Goal: Task Accomplishment & Management: Use online tool/utility

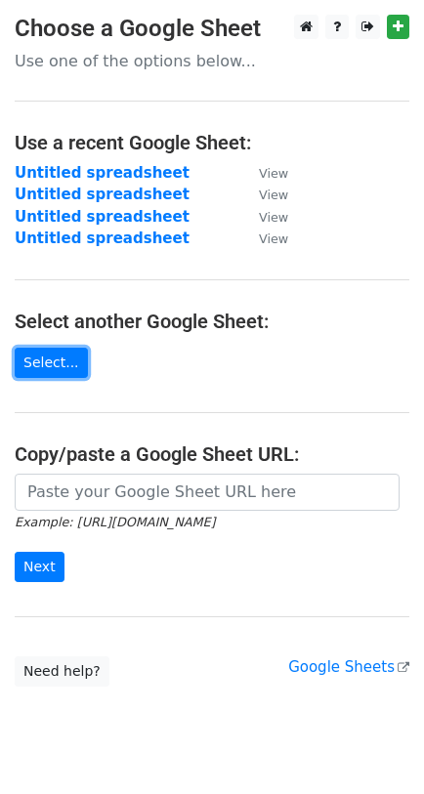
click at [31, 378] on link "Select..." at bounding box center [51, 363] width 73 height 30
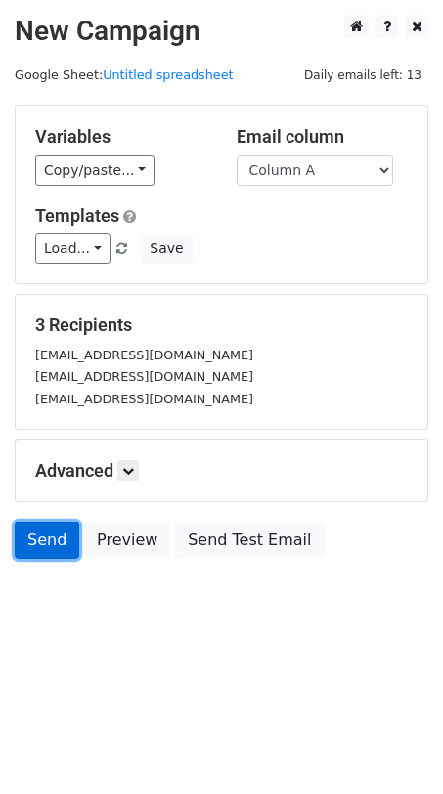
click at [48, 552] on link "Send" at bounding box center [47, 540] width 64 height 37
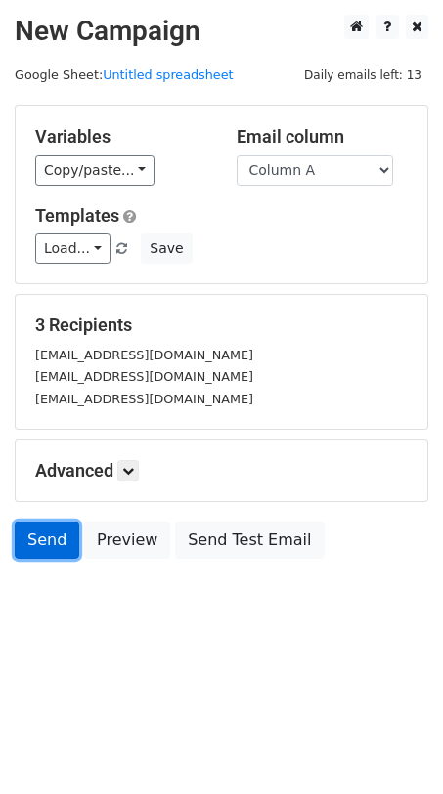
click at [68, 539] on link "Send" at bounding box center [47, 540] width 64 height 37
click at [28, 554] on link "Send" at bounding box center [47, 540] width 64 height 37
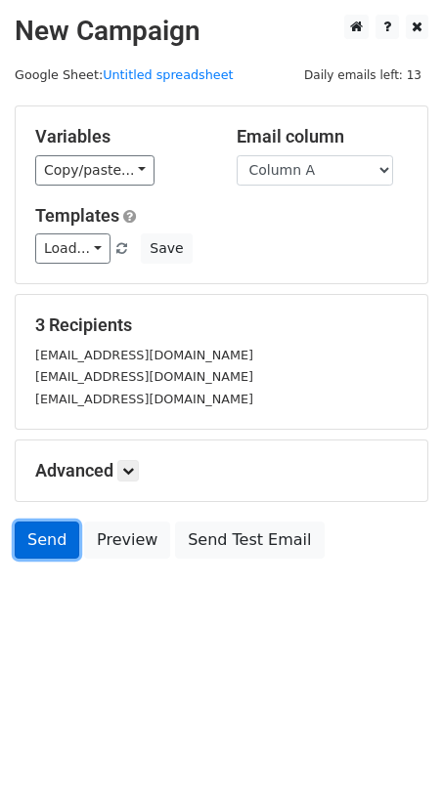
click at [28, 554] on link "Send" at bounding box center [47, 540] width 64 height 37
click at [214, 205] on h5 "Templates" at bounding box center [221, 215] width 372 height 21
click at [44, 538] on link "Send" at bounding box center [47, 540] width 64 height 37
click at [43, 528] on link "Send" at bounding box center [47, 540] width 64 height 37
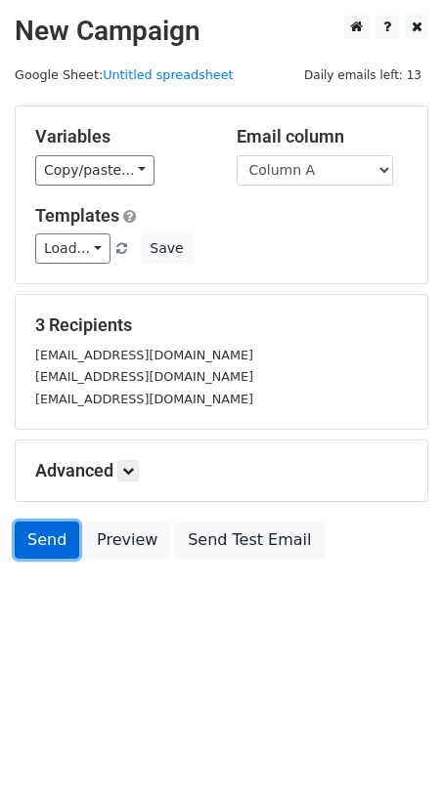
click at [43, 528] on link "Send" at bounding box center [47, 540] width 64 height 37
click at [38, 562] on div "Send Preview Send Test Email" at bounding box center [221, 545] width 443 height 47
click at [38, 555] on link "Send" at bounding box center [47, 540] width 64 height 37
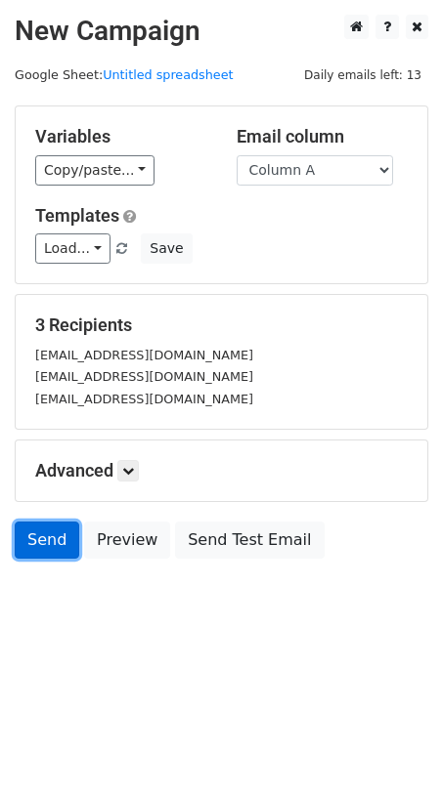
click at [38, 555] on link "Send" at bounding box center [47, 540] width 64 height 37
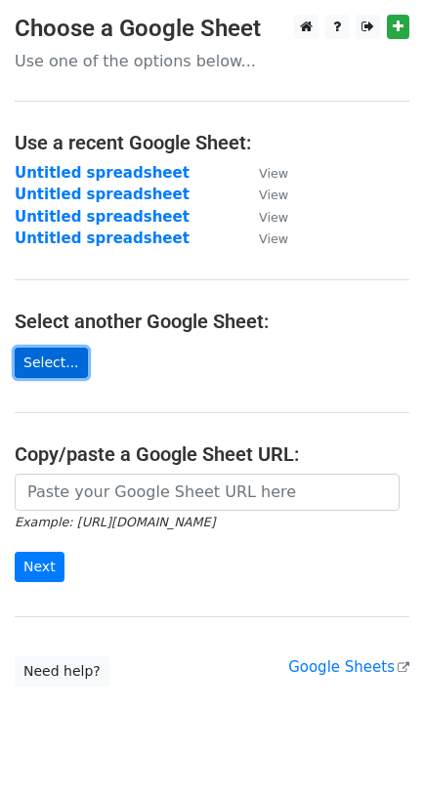
click at [47, 358] on link "Select..." at bounding box center [51, 363] width 73 height 30
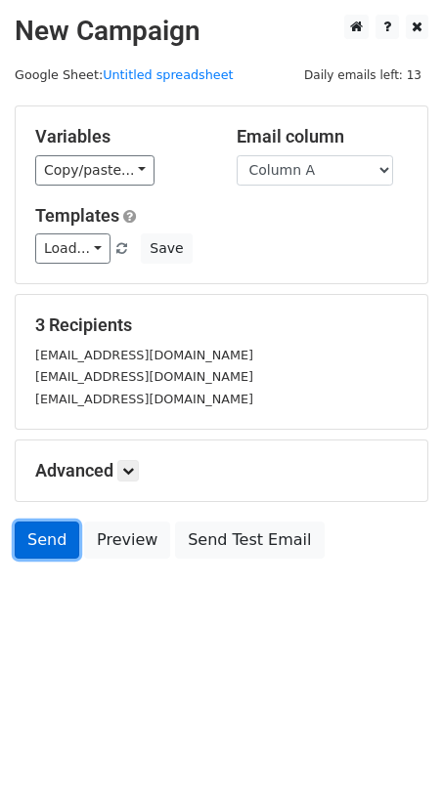
click at [36, 540] on link "Send" at bounding box center [47, 540] width 64 height 37
click at [45, 531] on link "Send" at bounding box center [47, 540] width 64 height 37
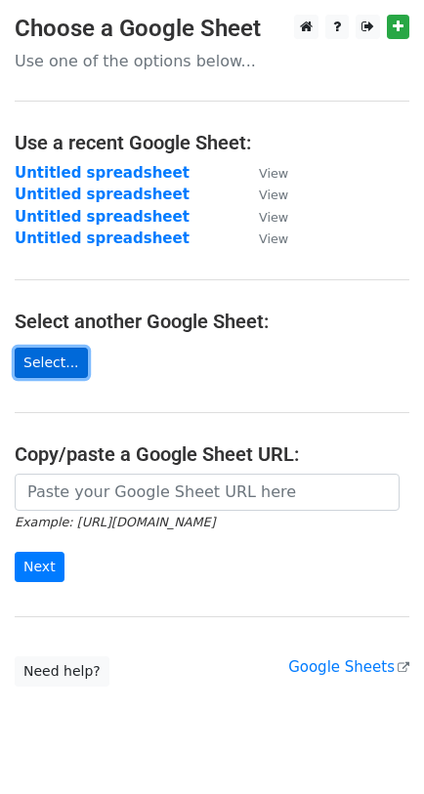
click at [56, 365] on link "Select..." at bounding box center [51, 363] width 73 height 30
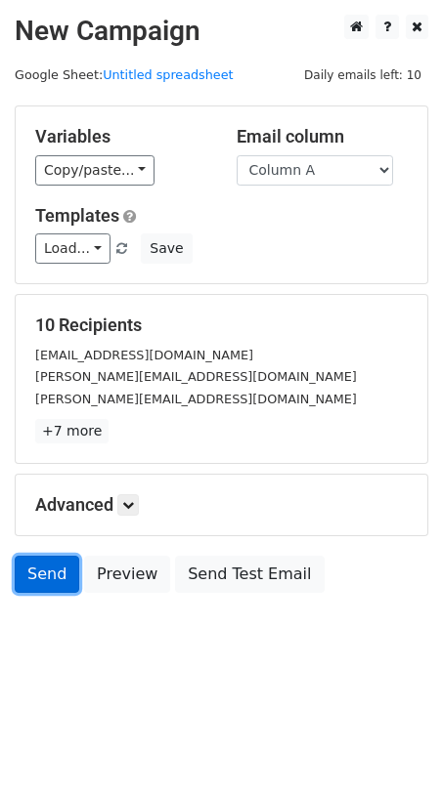
click at [53, 574] on link "Send" at bounding box center [47, 574] width 64 height 37
click at [40, 585] on link "Send" at bounding box center [47, 574] width 64 height 37
click at [69, 585] on link "Send" at bounding box center [47, 574] width 64 height 37
click at [76, 582] on link "Send" at bounding box center [47, 574] width 64 height 37
